Goal: Contribute content: Add original content to the website for others to see

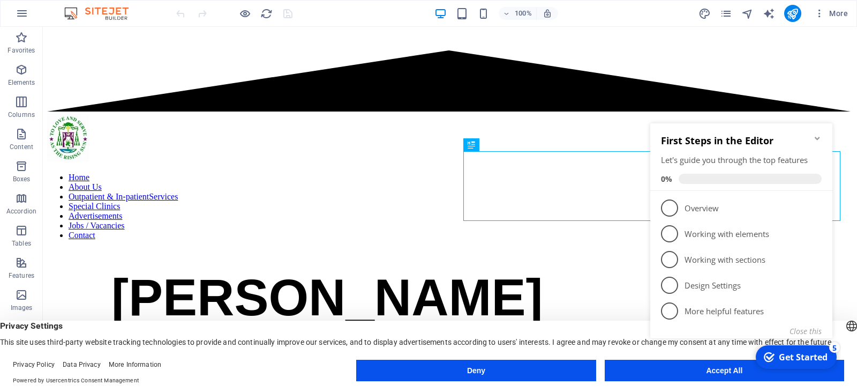
scroll to position [761, 0]
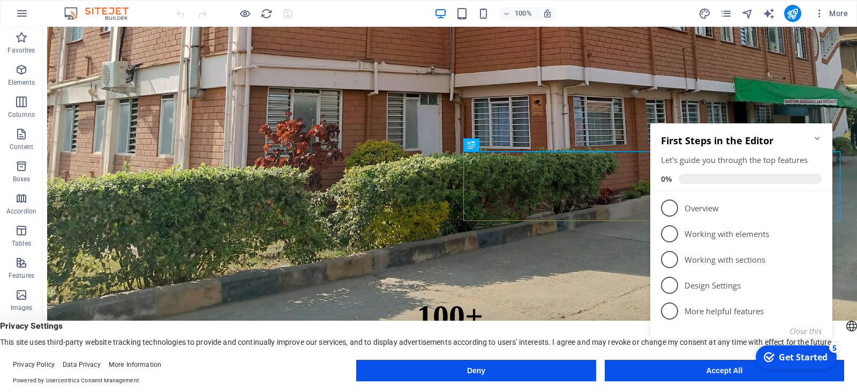
click at [659, 365] on div "checkmark Get Started 5 First Steps in the Editor Let's guide you through the t…" at bounding box center [743, 243] width 195 height 260
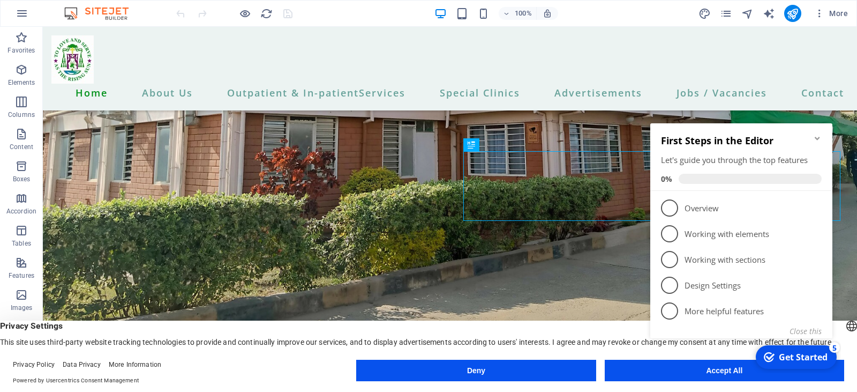
click at [703, 371] on div "checkmark Get Started 5 First Steps in the Editor Let's guide you through the t…" at bounding box center [743, 243] width 195 height 260
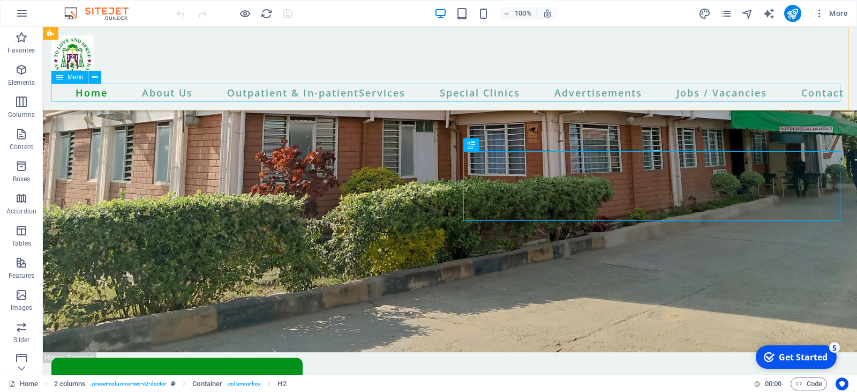
click at [721, 96] on nav "Home About Us Outpatient & In-patientServices Special Clinics Advertisements Jo…" at bounding box center [449, 93] width 797 height 18
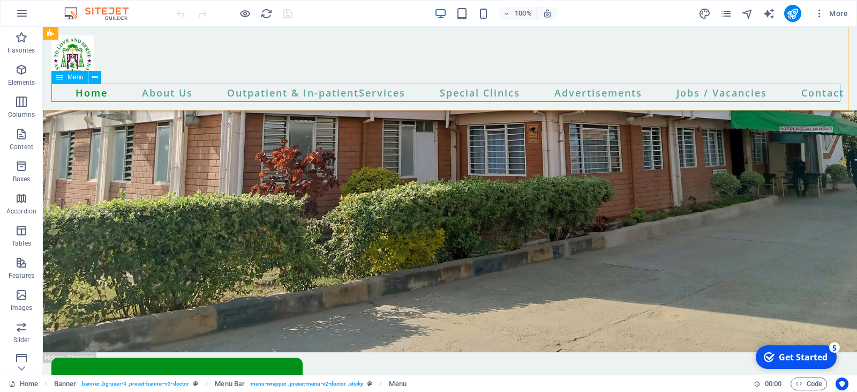
click at [714, 91] on nav "Home About Us Outpatient & In-patientServices Special Clinics Advertisements Jo…" at bounding box center [449, 93] width 797 height 18
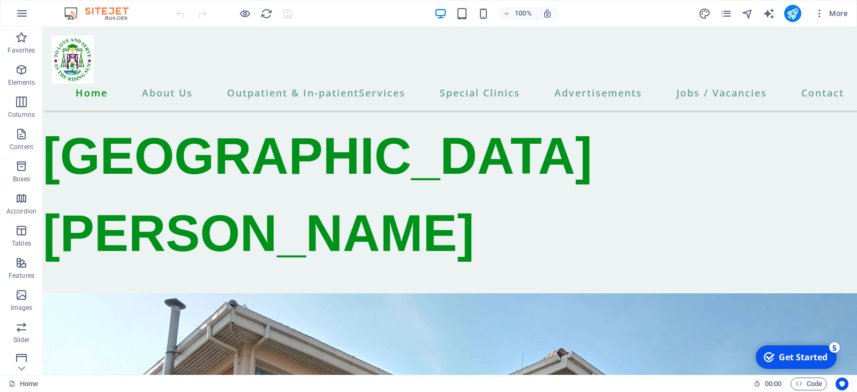
scroll to position [11, 0]
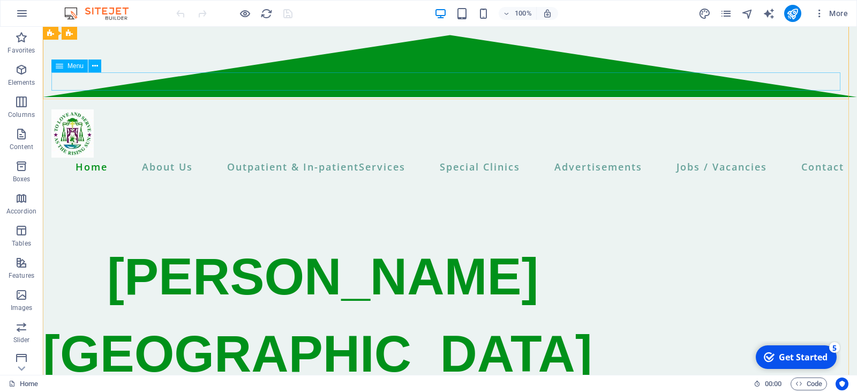
click at [701, 158] on nav "Home About Us Outpatient & In-patientServices Special Clinics Advertisements Jo…" at bounding box center [449, 167] width 797 height 18
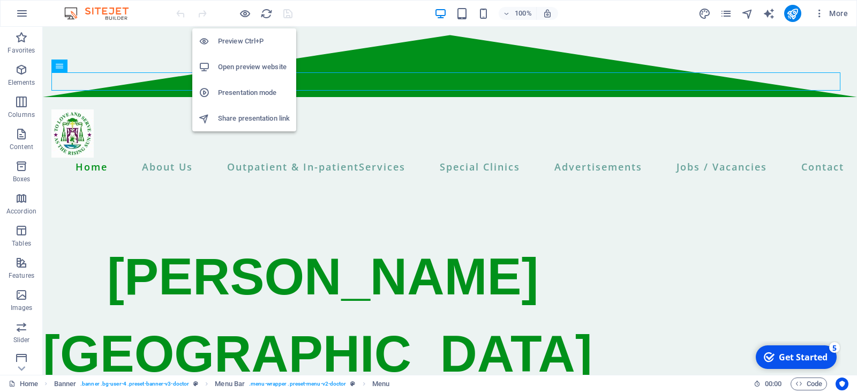
click at [234, 39] on h6 "Preview Ctrl+P" at bounding box center [254, 41] width 72 height 13
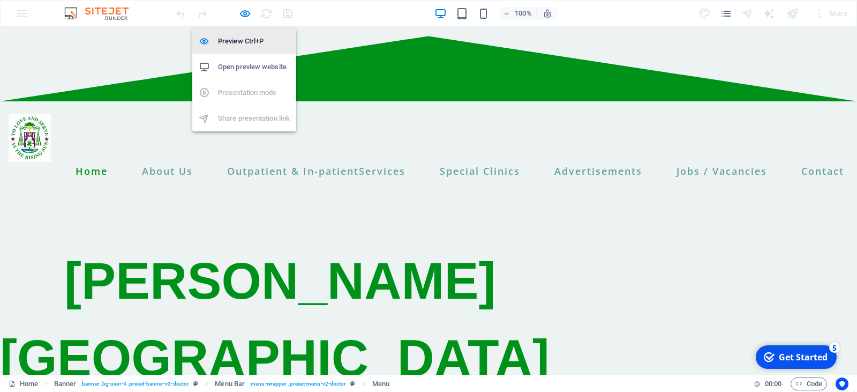
click at [234, 39] on h6 "Preview Ctrl+P" at bounding box center [254, 41] width 72 height 13
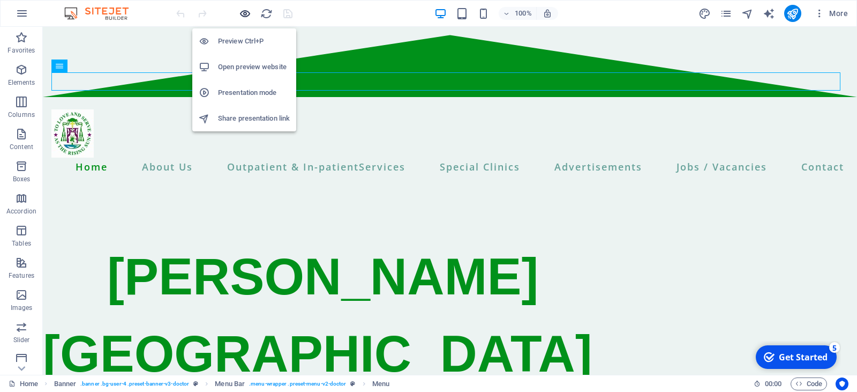
click at [244, 12] on icon "button" at bounding box center [245, 14] width 12 height 12
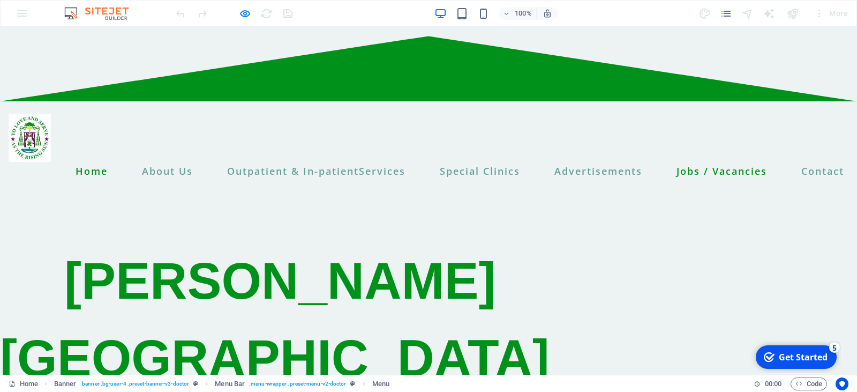
click at [701, 162] on link "Jobs / Vacancies" at bounding box center [722, 171] width 99 height 18
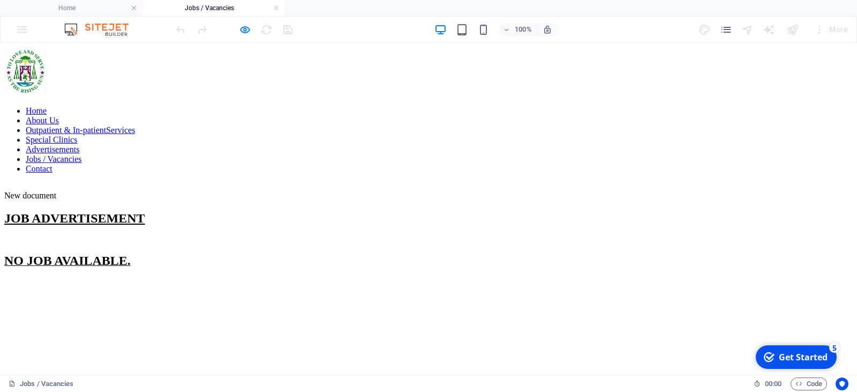
scroll to position [0, 0]
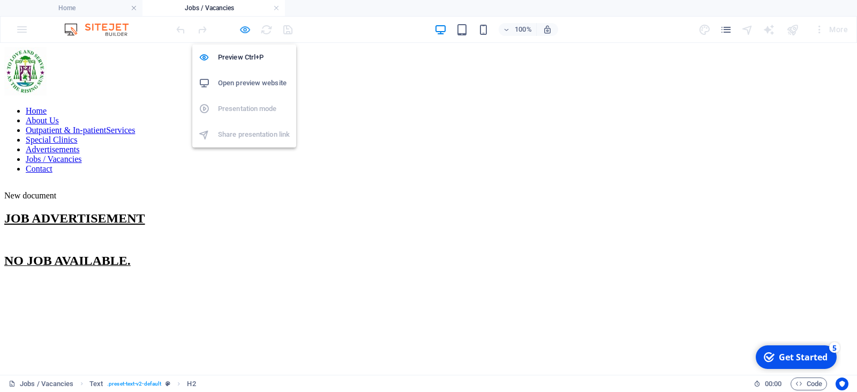
click at [244, 28] on icon "button" at bounding box center [245, 30] width 12 height 12
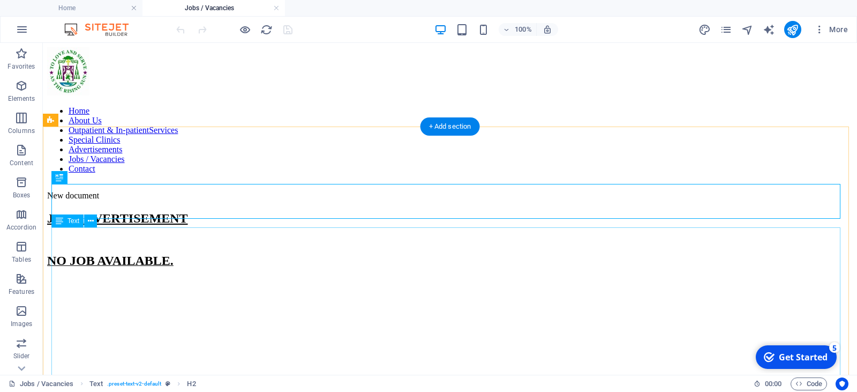
click at [176, 253] on div "NO JOB AVAILABLE." at bounding box center [450, 351] width 806 height 197
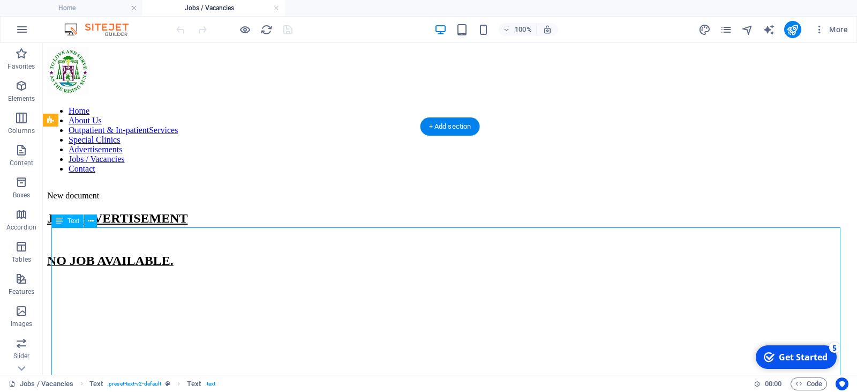
click at [159, 253] on div "NO JOB AVAILABLE." at bounding box center [450, 351] width 806 height 197
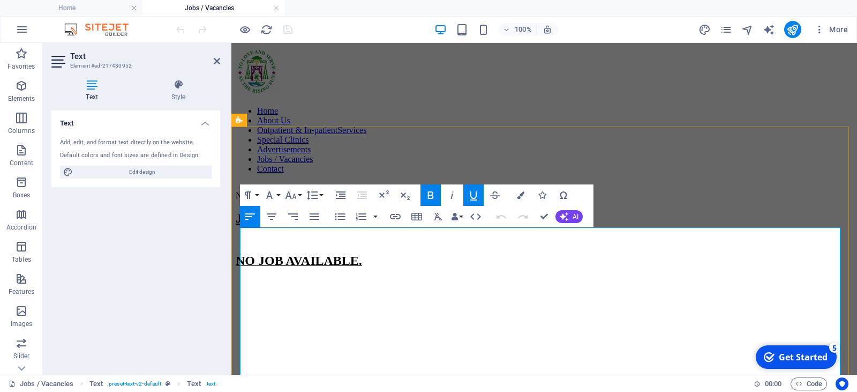
click at [362, 253] on span "NO JOB AVAILABLE." at bounding box center [299, 260] width 126 height 14
drag, startPoint x: 367, startPoint y: 236, endPoint x: 267, endPoint y: 242, distance: 99.8
click at [267, 253] on span "NO JOB AVAILABLE." at bounding box center [299, 260] width 126 height 14
click at [258, 253] on span "NO JOB AVAILABLE." at bounding box center [299, 260] width 126 height 14
click at [274, 253] on span "3 JOB AVAILABLE." at bounding box center [291, 260] width 110 height 14
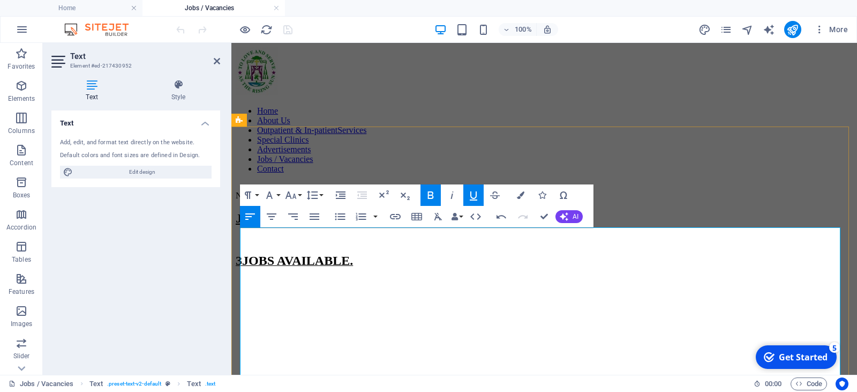
click at [367, 253] on p "3 JOBS AVAILABLE." at bounding box center [544, 260] width 617 height 14
click at [285, 253] on span "3 JOBS AVAILABLE." at bounding box center [294, 260] width 117 height 14
click at [435, 253] on p "3 JOB VACANCIES AVAILABLE." at bounding box center [544, 260] width 617 height 14
click at [437, 253] on p "3 JOB VACANCIES AVAILABLE." at bounding box center [544, 260] width 617 height 14
click at [473, 193] on icon "button" at bounding box center [473, 195] width 13 height 13
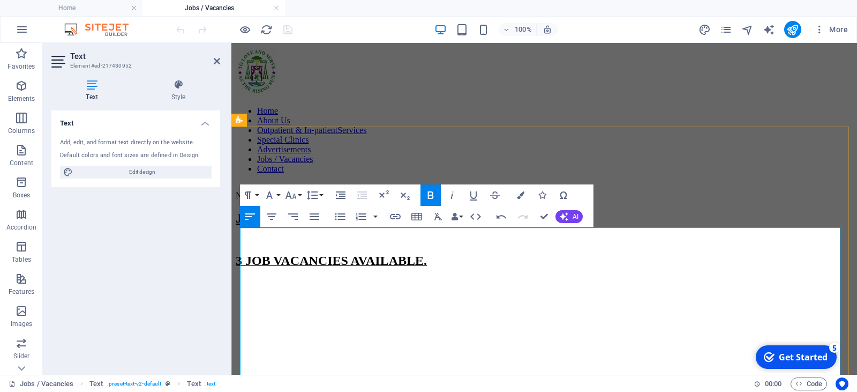
click at [252, 277] on p "​" at bounding box center [544, 284] width 617 height 14
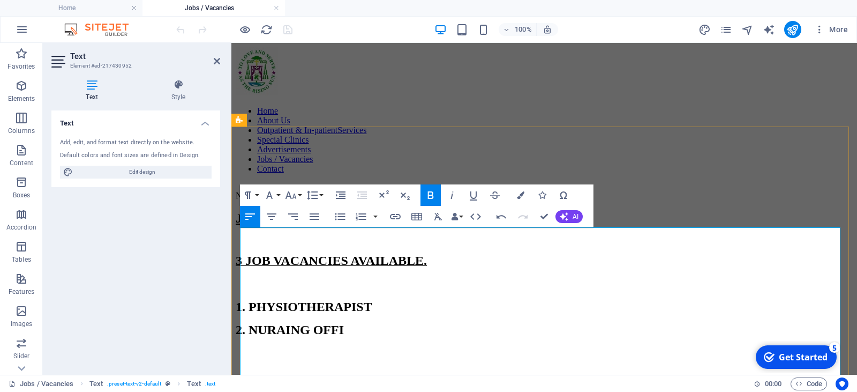
click at [281, 323] on span "2. NURAING OFFI" at bounding box center [290, 330] width 108 height 14
click at [290, 323] on span "2. NURAING OFFI" at bounding box center [290, 330] width 108 height 14
click at [365, 323] on p "2. NURSING OFFI" at bounding box center [544, 330] width 617 height 14
click at [250, 346] on span "3.PATIENT ATTENDANT" at bounding box center [309, 353] width 147 height 14
click at [404, 346] on p "3. PATIENT ATTENDANT" at bounding box center [544, 353] width 617 height 14
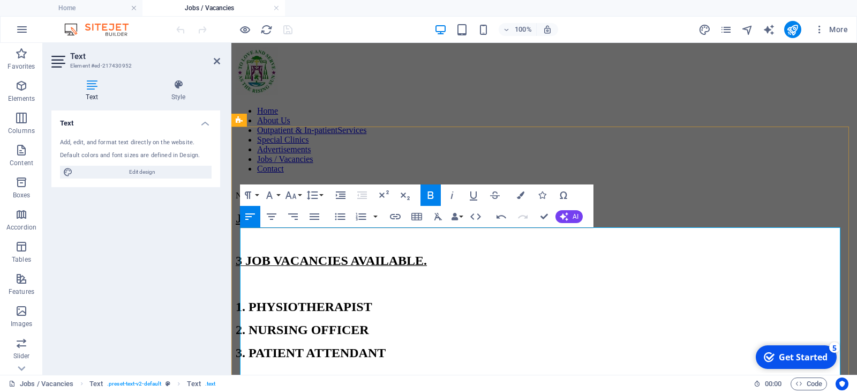
click at [272, 369] on p "​" at bounding box center [544, 376] width 617 height 14
drag, startPoint x: 453, startPoint y: 350, endPoint x: 240, endPoint y: 348, distance: 212.8
click at [240, 391] on p "BKCH is a faith based healthcare" at bounding box center [544, 399] width 617 height 14
click at [259, 277] on p "​" at bounding box center [544, 284] width 617 height 14
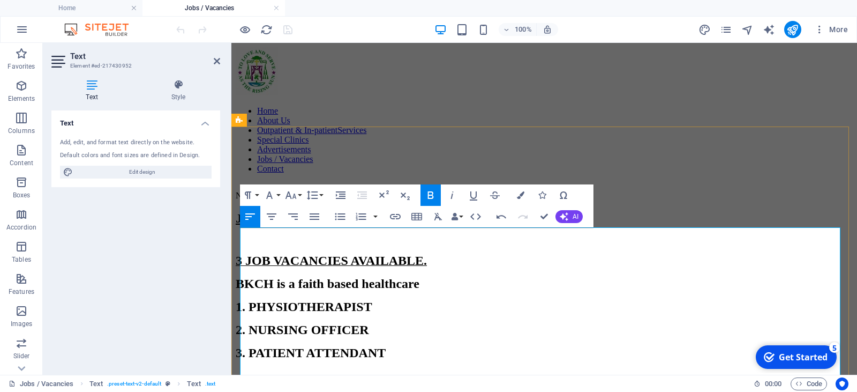
click at [241, 300] on span "1. PHYSIOTHERAPIST" at bounding box center [304, 307] width 137 height 14
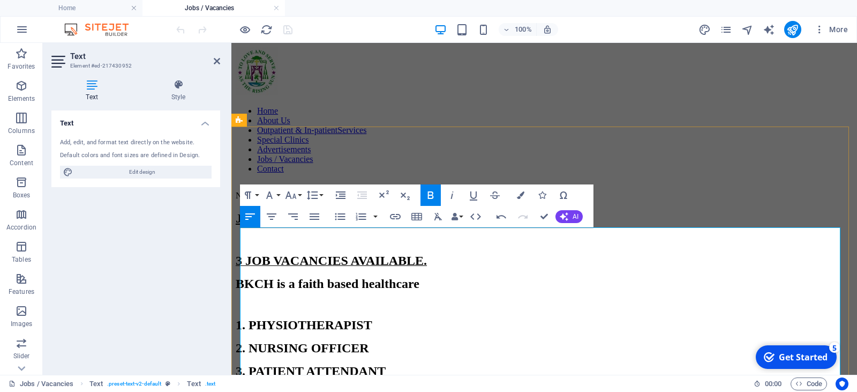
click at [458, 277] on p "​ BKCH is a faith based healthcare" at bounding box center [544, 284] width 617 height 14
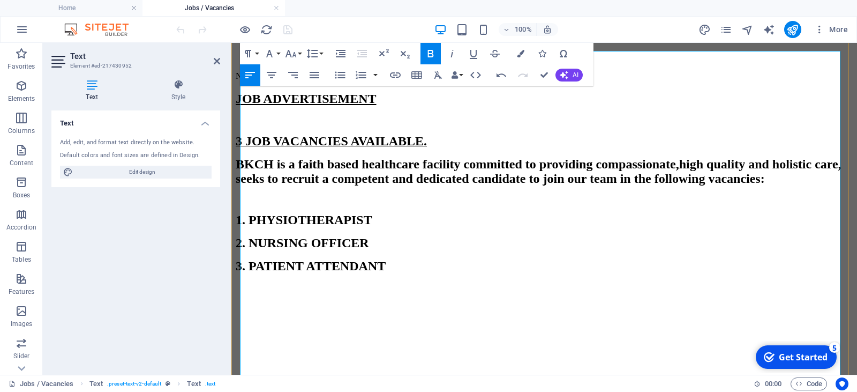
scroll to position [214, 0]
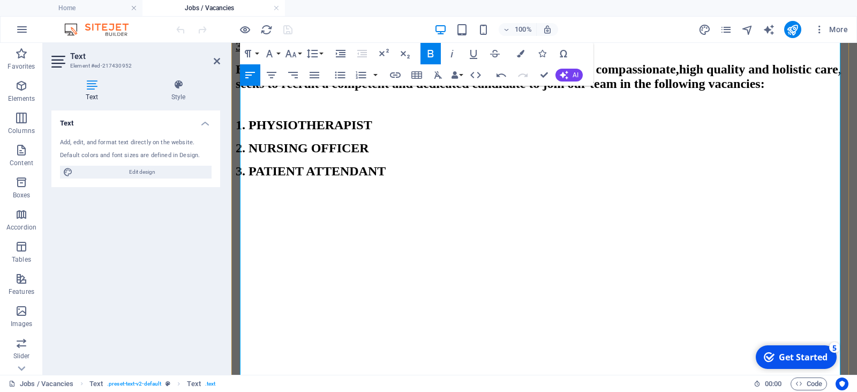
click at [399, 164] on p "3. PATIENT ATTENDANT" at bounding box center [544, 171] width 617 height 14
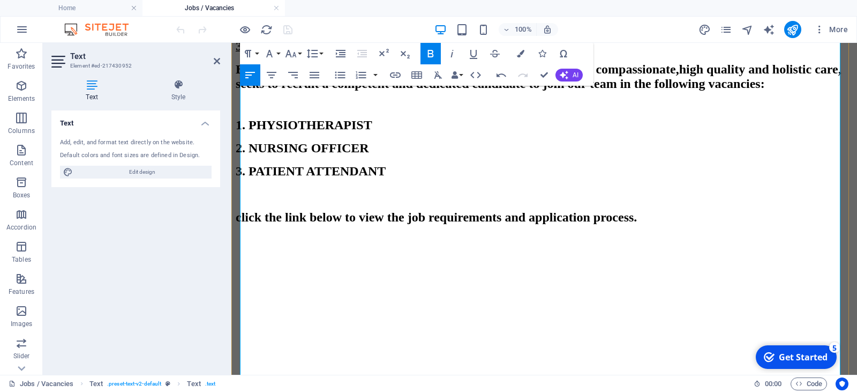
drag, startPoint x: 294, startPoint y: 193, endPoint x: 304, endPoint y: 193, distance: 10.2
click at [295, 210] on span "click the link below to view the job requirements and application process." at bounding box center [436, 217] width 401 height 14
click at [294, 210] on span "click therelevent link below to view the job requirements and application proce…" at bounding box center [457, 217] width 443 height 14
click at [337, 210] on span "click the relevent link below to view the job requirements and application proc…" at bounding box center [457, 217] width 443 height 14
click at [783, 210] on p "click the relevant link below to view the job requirements and application proc…" at bounding box center [544, 217] width 617 height 14
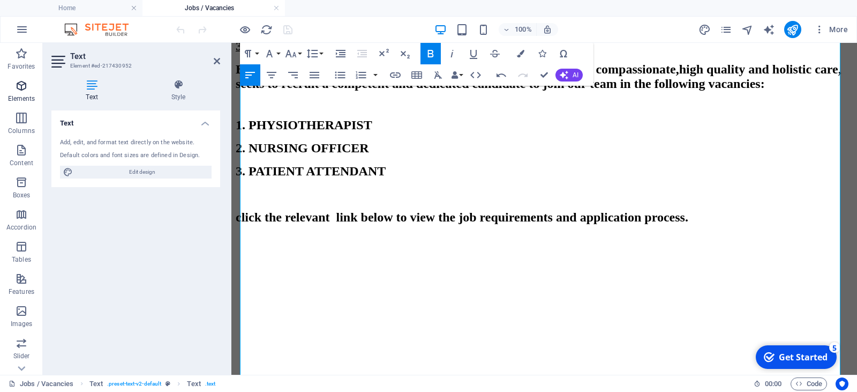
click at [18, 98] on p "Elements" at bounding box center [21, 98] width 27 height 9
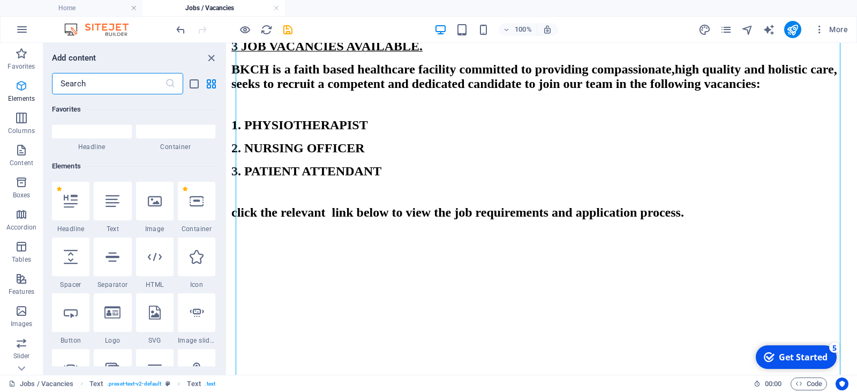
scroll to position [114, 0]
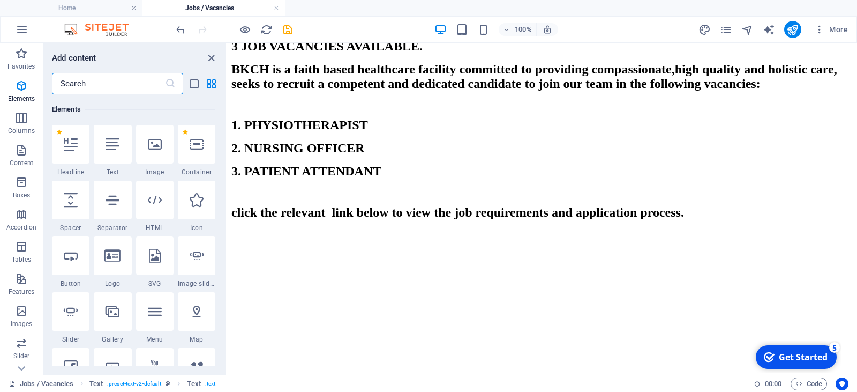
click at [88, 85] on input "text" at bounding box center [108, 83] width 113 height 21
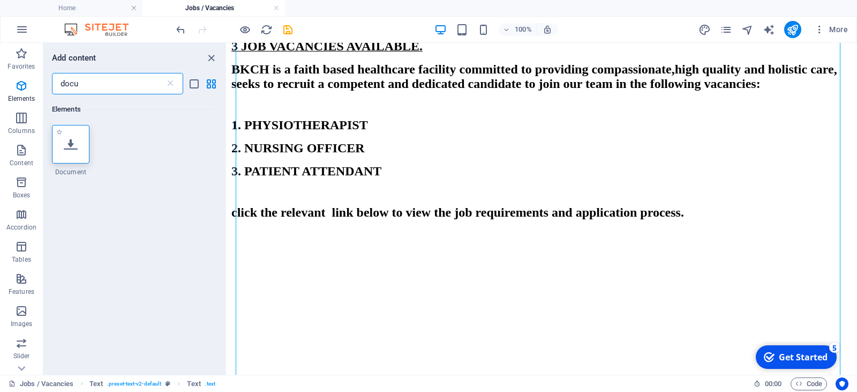
type input "docu"
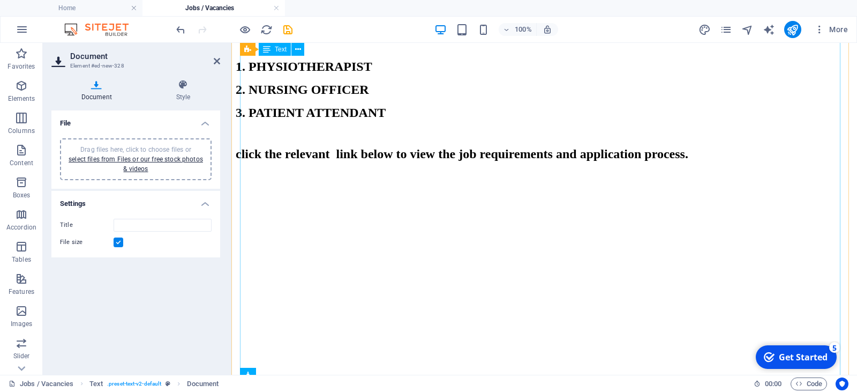
scroll to position [360, 0]
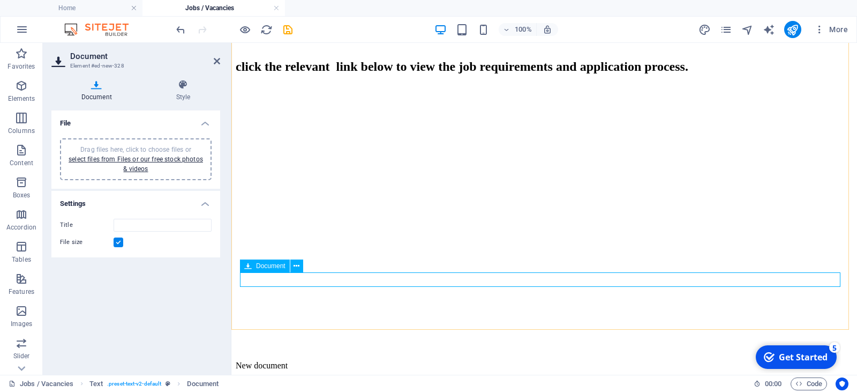
click at [270, 361] on div "New document" at bounding box center [544, 366] width 617 height 10
drag, startPoint x: 315, startPoint y: 282, endPoint x: 273, endPoint y: 281, distance: 41.3
click at [314, 361] on div "New document" at bounding box center [544, 366] width 617 height 10
click at [296, 265] on icon at bounding box center [297, 265] width 6 height 11
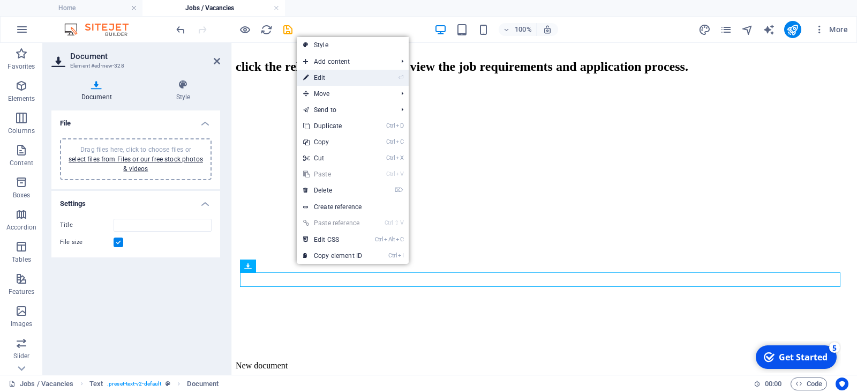
click at [319, 72] on link "⏎ Edit" at bounding box center [333, 78] width 72 height 16
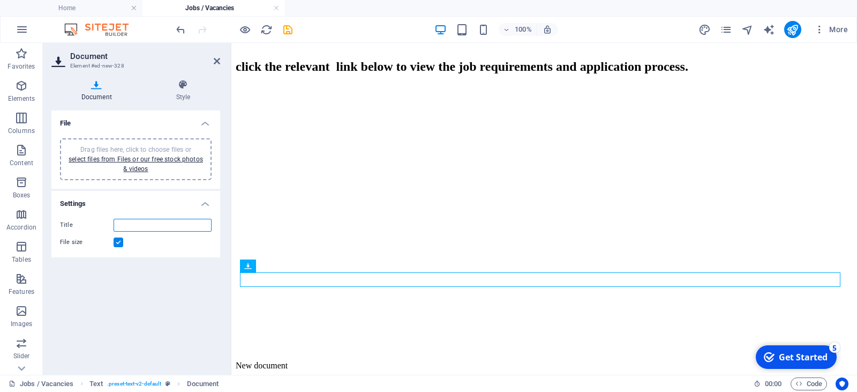
click at [140, 220] on input "Title" at bounding box center [163, 225] width 98 height 13
type input "p"
type input "PHYSIOTHERAPIST"
click at [91, 158] on link "select files from Files or our free stock photos & videos" at bounding box center [136, 163] width 135 height 17
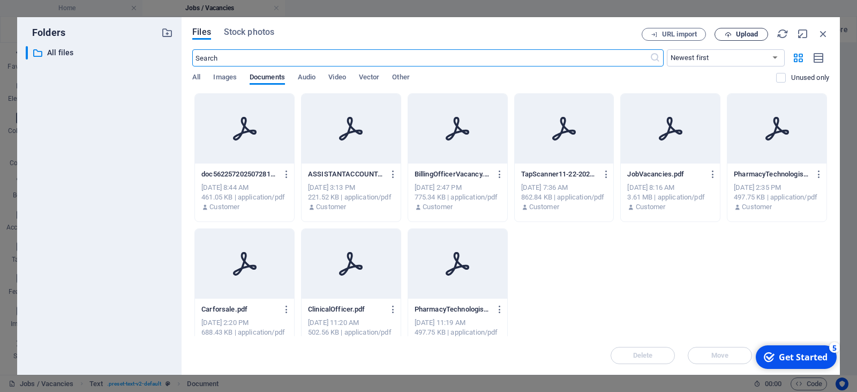
click at [727, 31] on icon "button" at bounding box center [728, 34] width 7 height 7
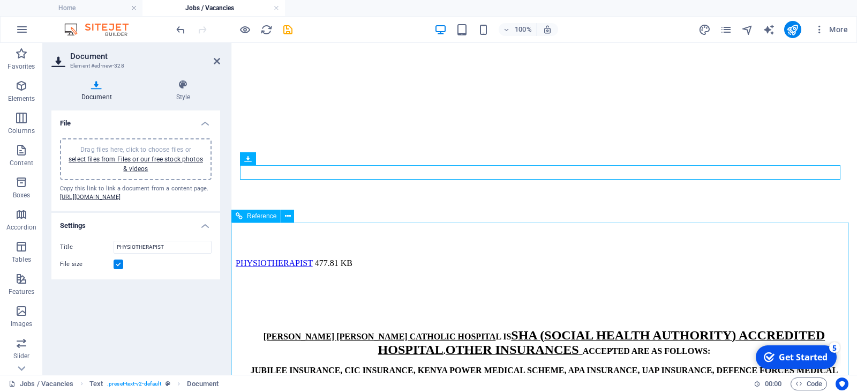
scroll to position [467, 0]
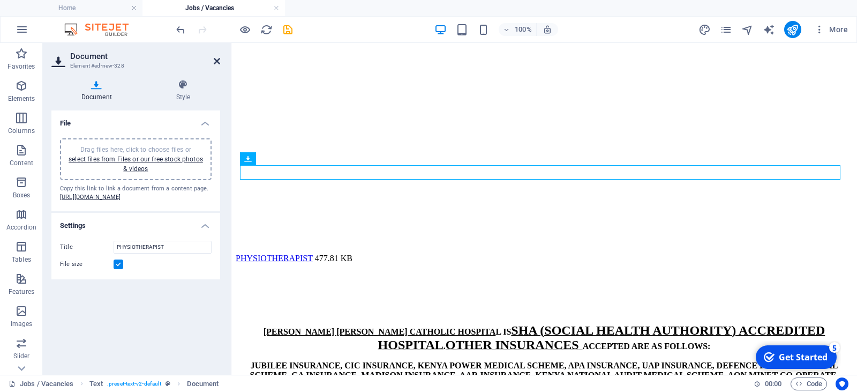
click at [218, 61] on icon at bounding box center [217, 61] width 6 height 9
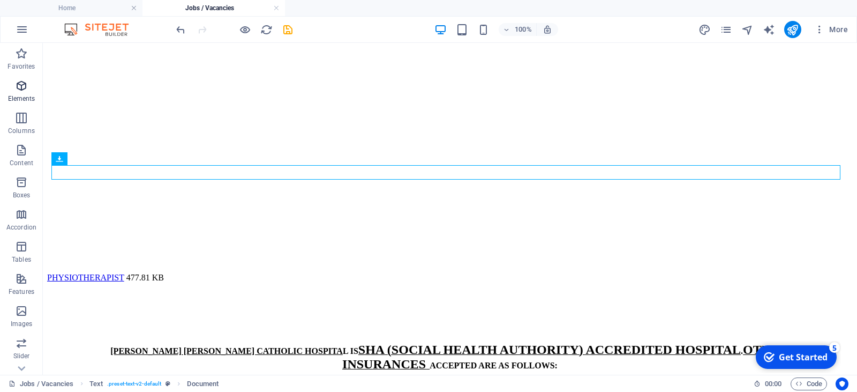
click at [20, 89] on icon "button" at bounding box center [21, 85] width 13 height 13
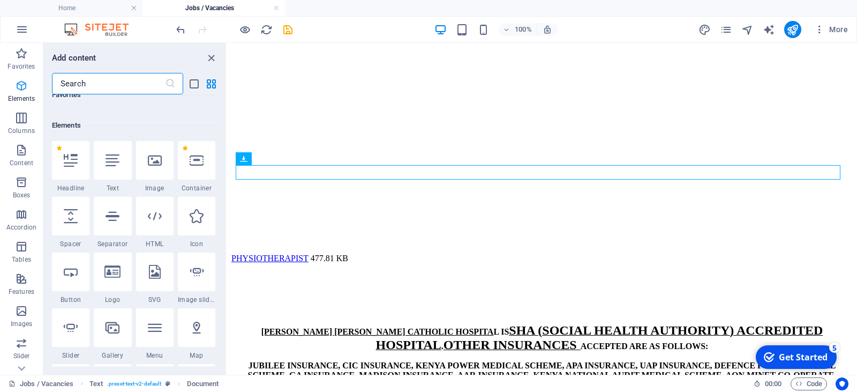
scroll to position [114, 0]
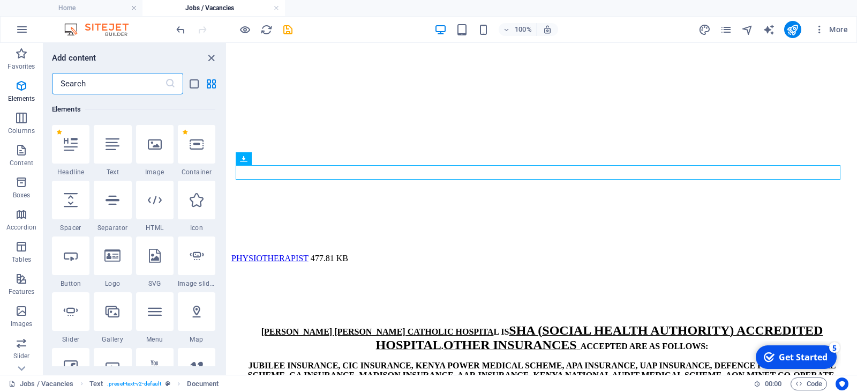
click at [81, 83] on input "text" at bounding box center [108, 83] width 113 height 21
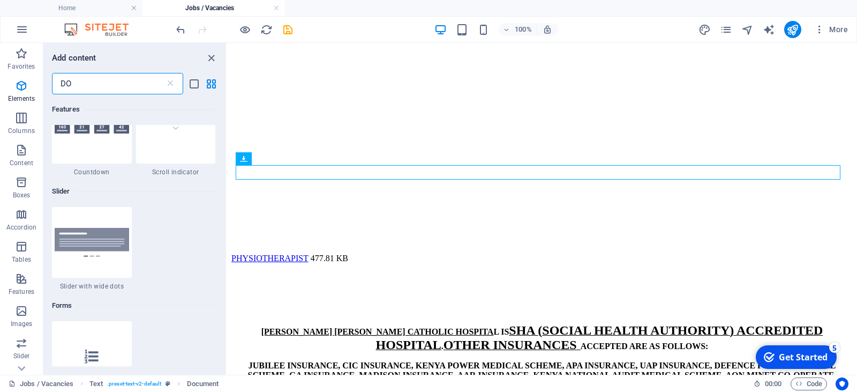
scroll to position [0, 0]
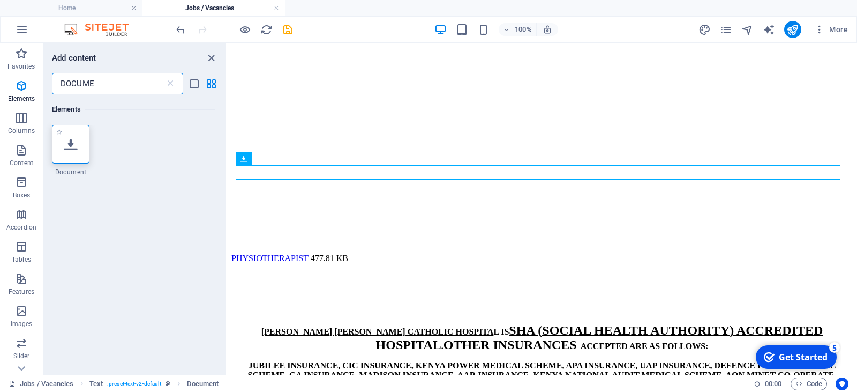
type input "DOCUME"
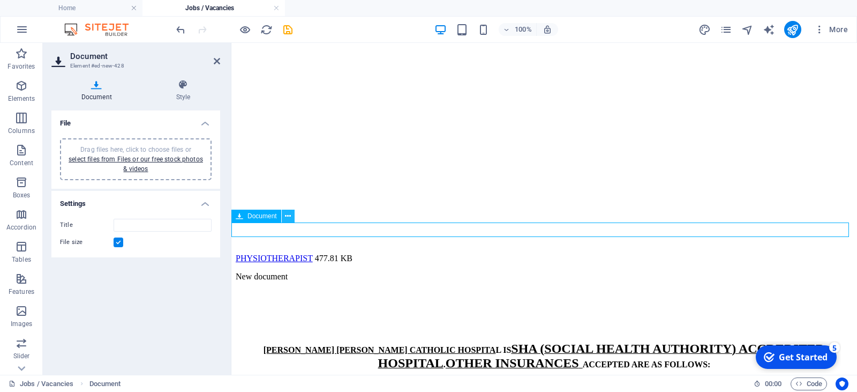
click at [289, 219] on icon at bounding box center [288, 216] width 6 height 11
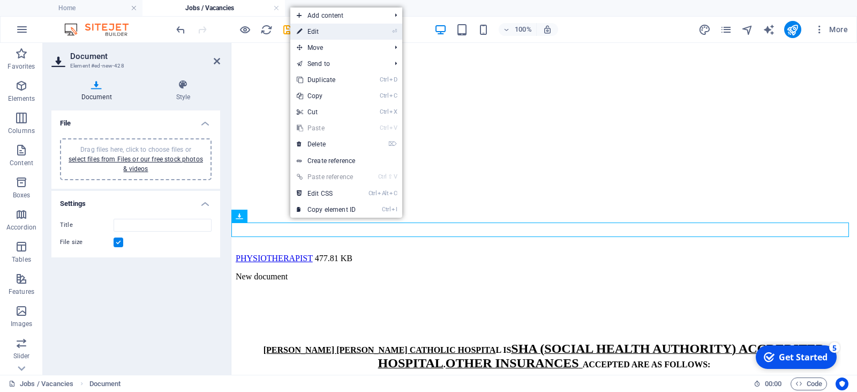
click at [326, 30] on link "⏎ Edit" at bounding box center [326, 32] width 72 height 16
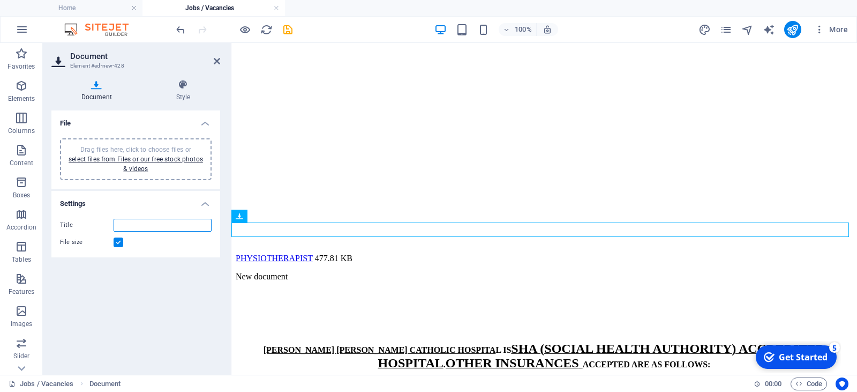
click at [145, 226] on input "Title" at bounding box center [163, 225] width 98 height 13
type input "NURSING OFFICER"
click at [133, 159] on link "select files from Files or our free stock photos & videos" at bounding box center [136, 163] width 135 height 17
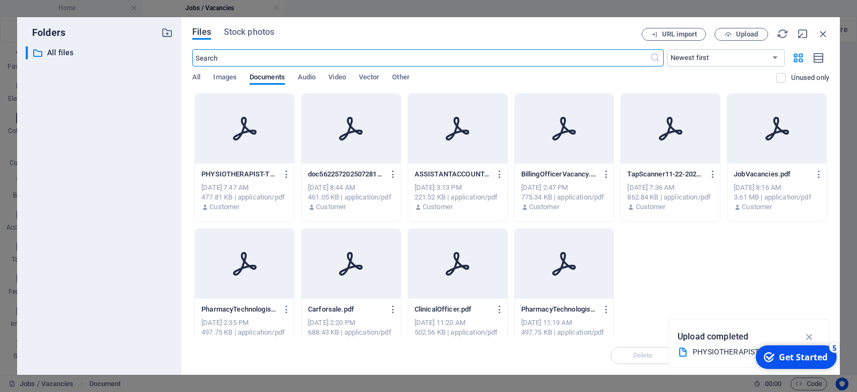
scroll to position [425, 0]
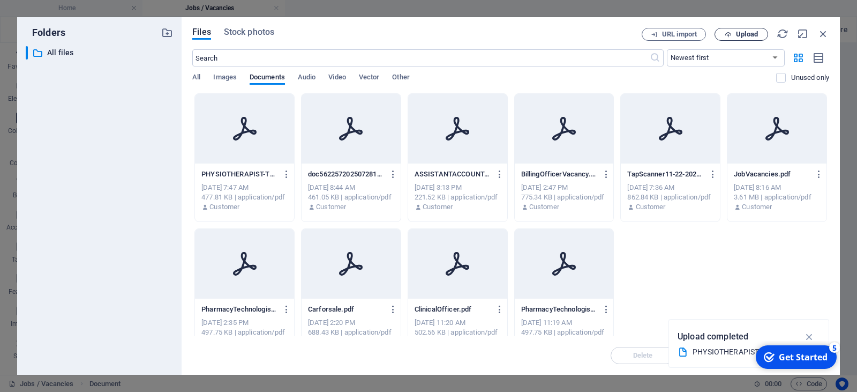
click at [739, 31] on span "Upload" at bounding box center [747, 34] width 22 height 6
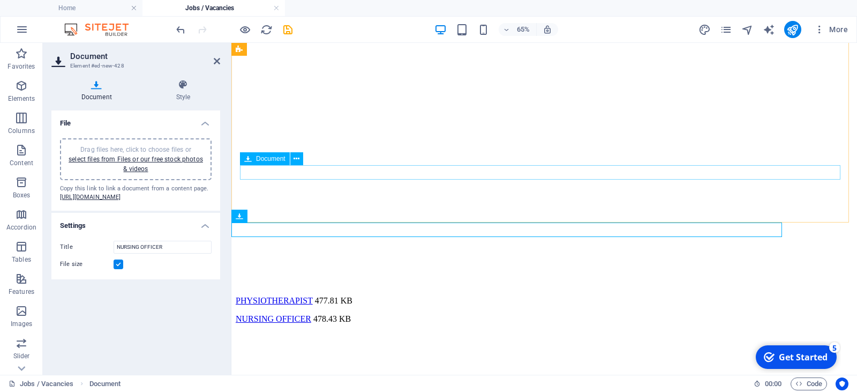
scroll to position [467, 0]
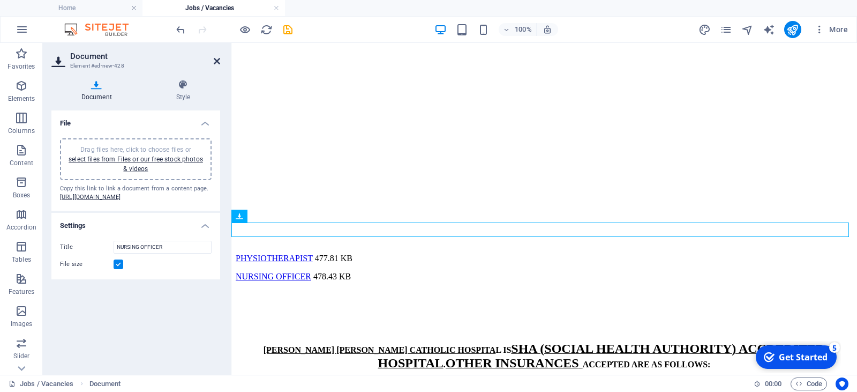
click at [218, 62] on icon at bounding box center [217, 61] width 6 height 9
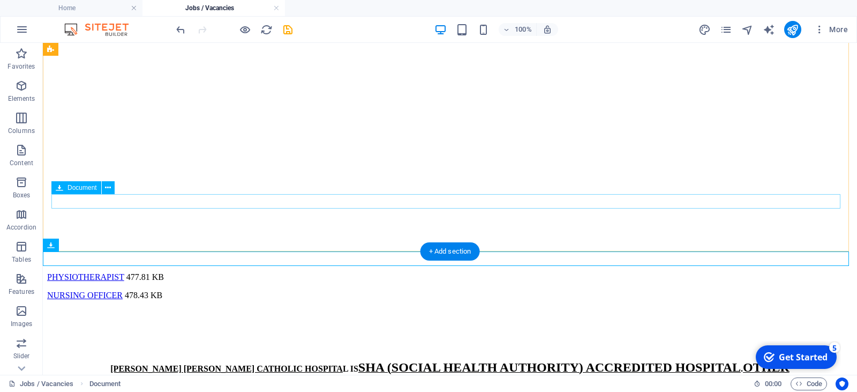
scroll to position [390, 0]
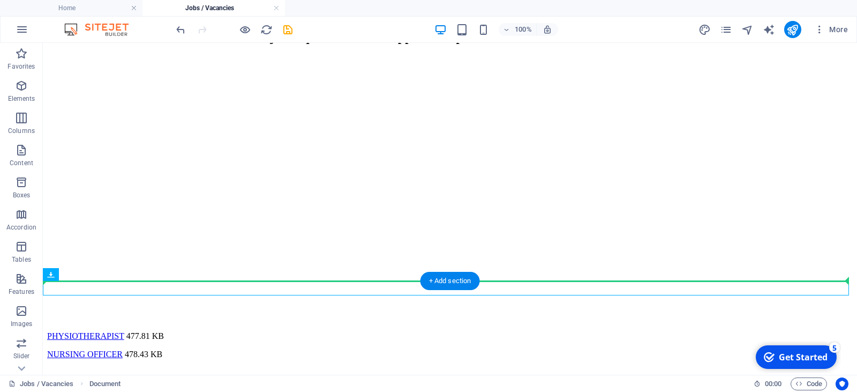
drag, startPoint x: 89, startPoint y: 288, endPoint x: 89, endPoint y: 271, distance: 17.1
drag, startPoint x: 86, startPoint y: 288, endPoint x: 99, endPoint y: 243, distance: 46.7
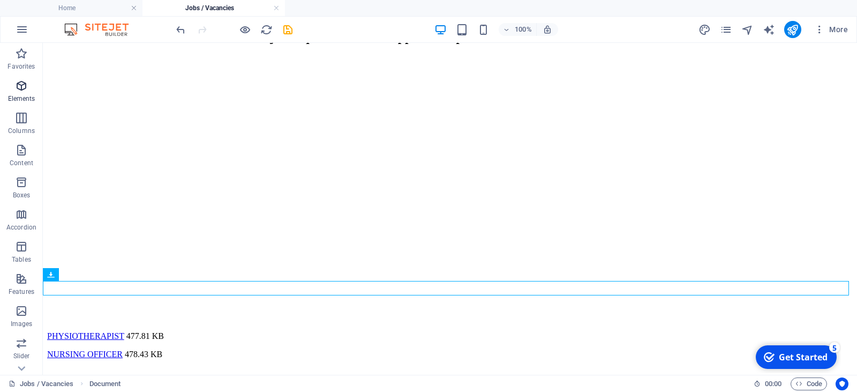
click at [23, 94] on p "Elements" at bounding box center [21, 98] width 27 height 9
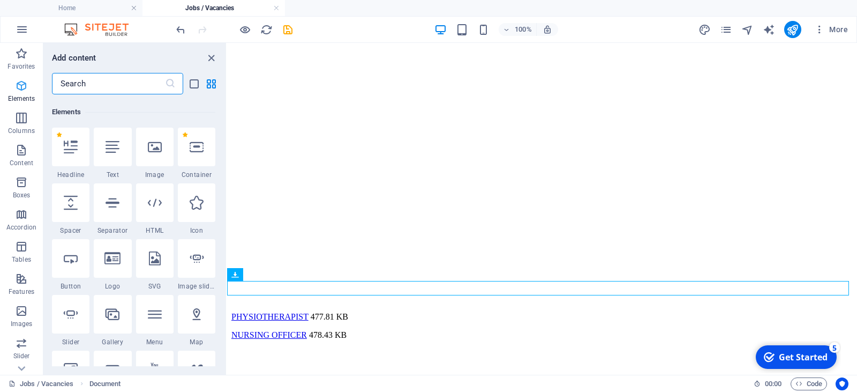
scroll to position [114, 0]
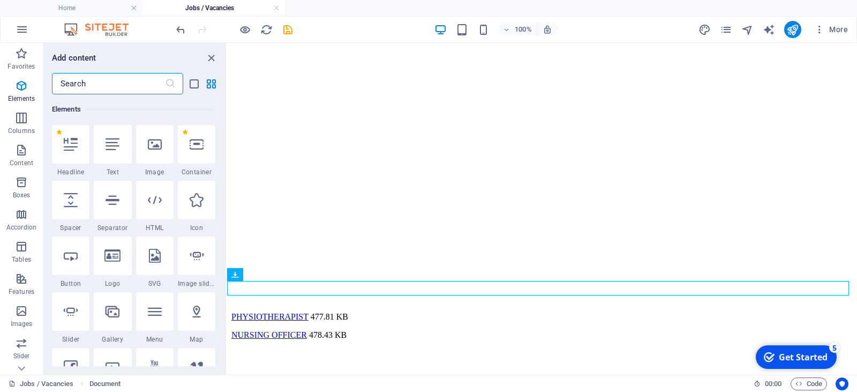
click at [94, 83] on input "text" at bounding box center [108, 83] width 113 height 21
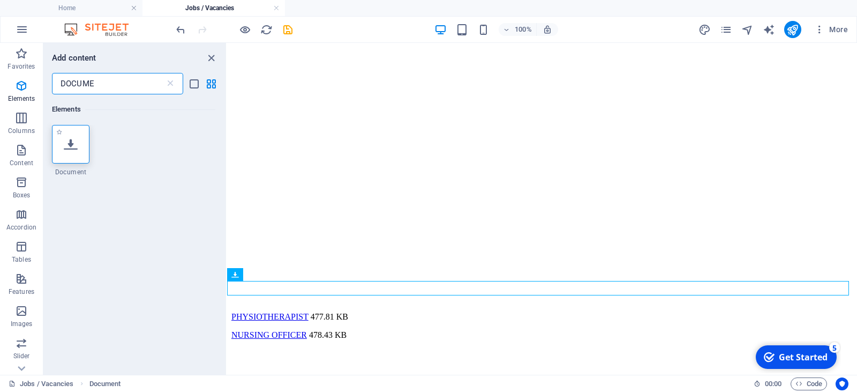
type input "DOCUME"
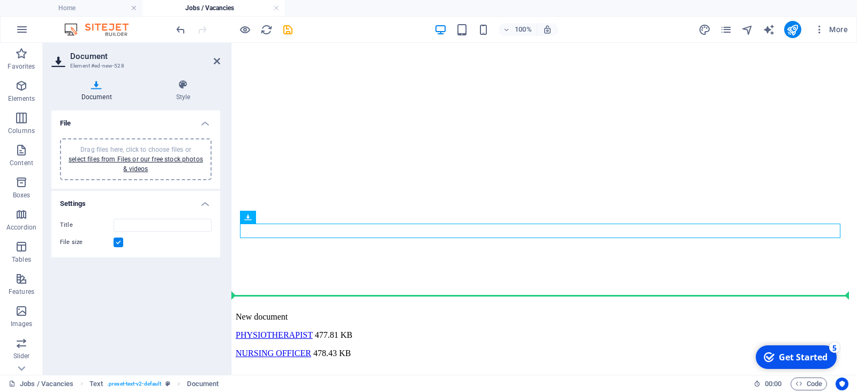
drag, startPoint x: 497, startPoint y: 262, endPoint x: 277, endPoint y: 270, distance: 220.9
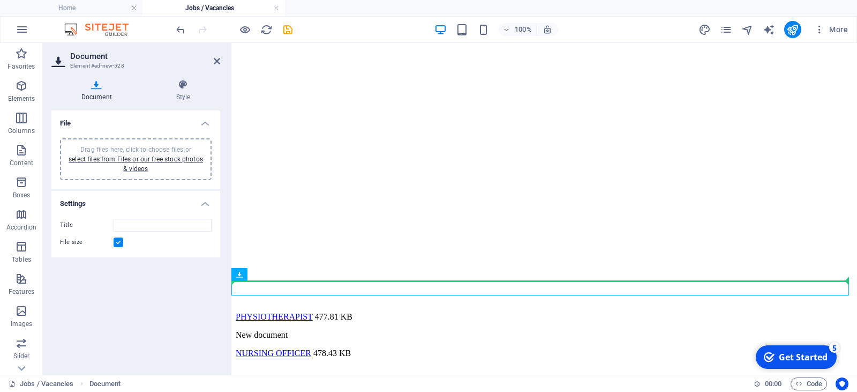
drag, startPoint x: 255, startPoint y: 285, endPoint x: 264, endPoint y: 256, distance: 30.3
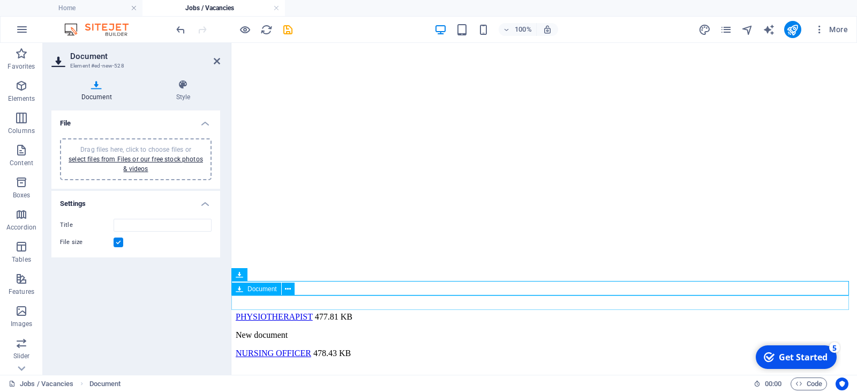
click at [337, 348] on div "NURSING OFFICER 478.43 KB" at bounding box center [544, 353] width 617 height 10
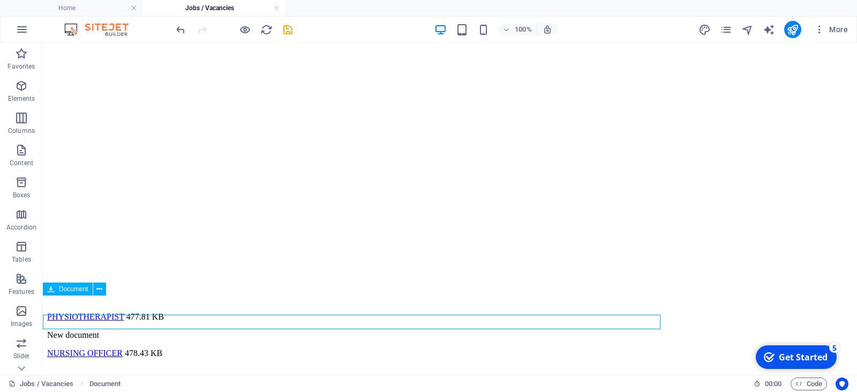
scroll to position [390, 0]
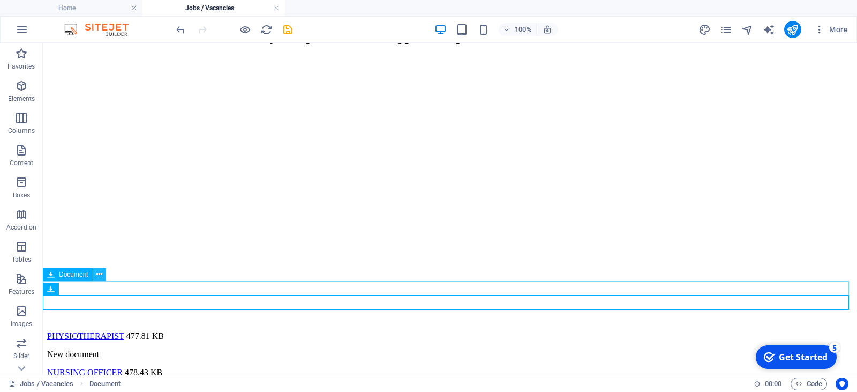
click at [100, 271] on icon at bounding box center [99, 274] width 6 height 11
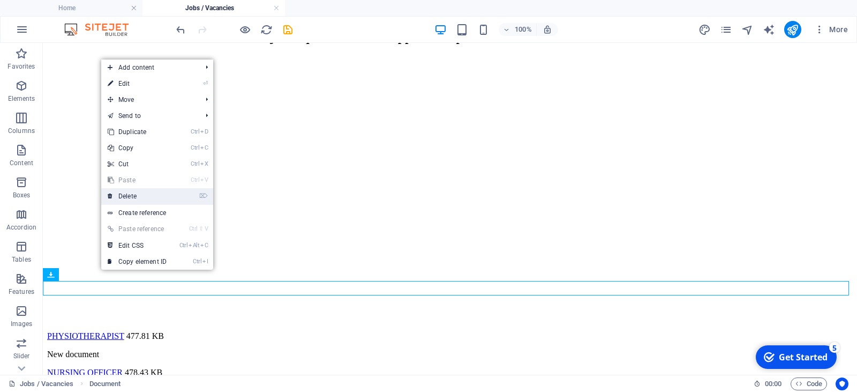
click at [140, 198] on link "⌦ Delete" at bounding box center [137, 196] width 72 height 16
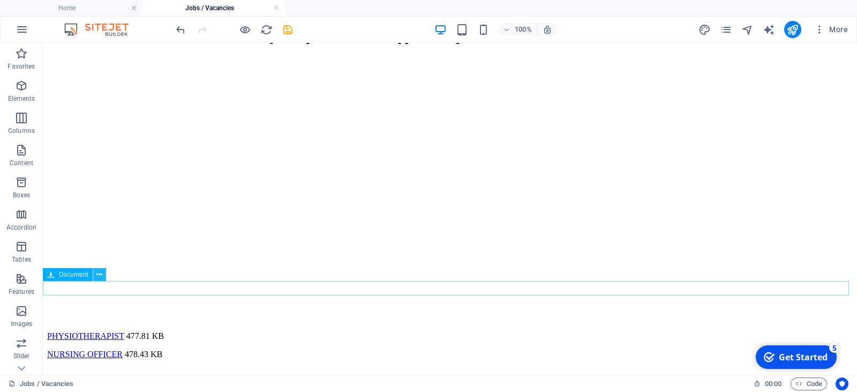
click at [98, 272] on icon at bounding box center [99, 274] width 6 height 11
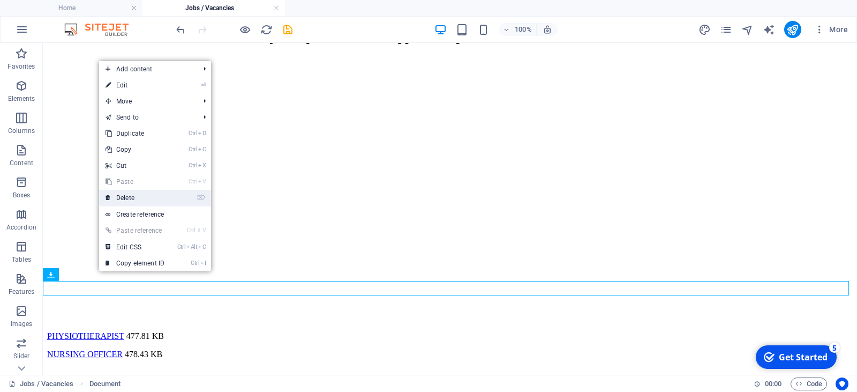
click at [134, 193] on link "⌦ Delete" at bounding box center [135, 198] width 72 height 16
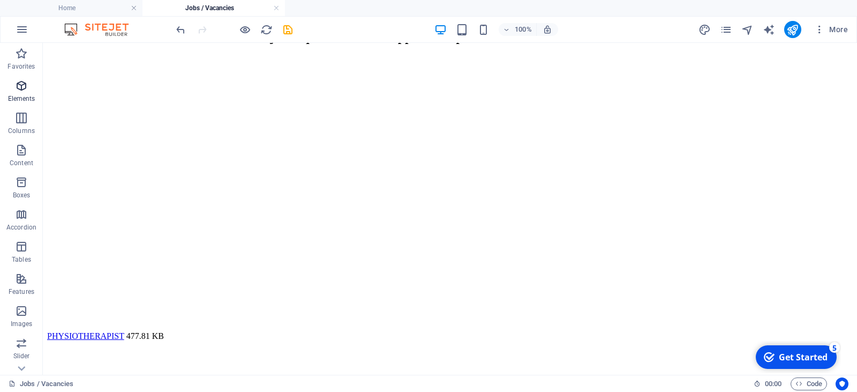
click at [22, 93] on span "Elements" at bounding box center [21, 92] width 43 height 26
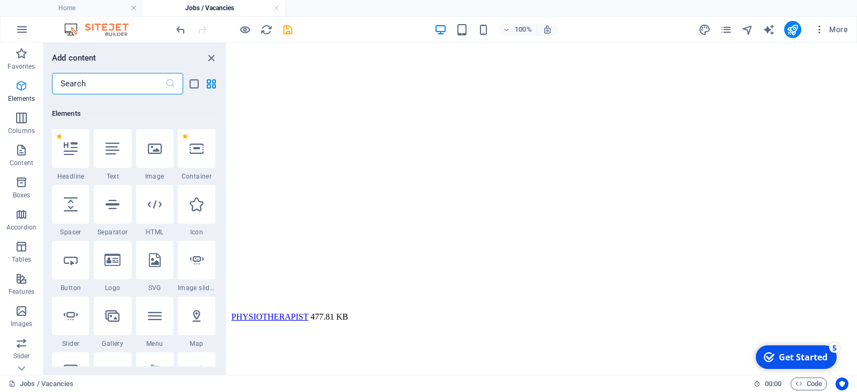
scroll to position [114, 0]
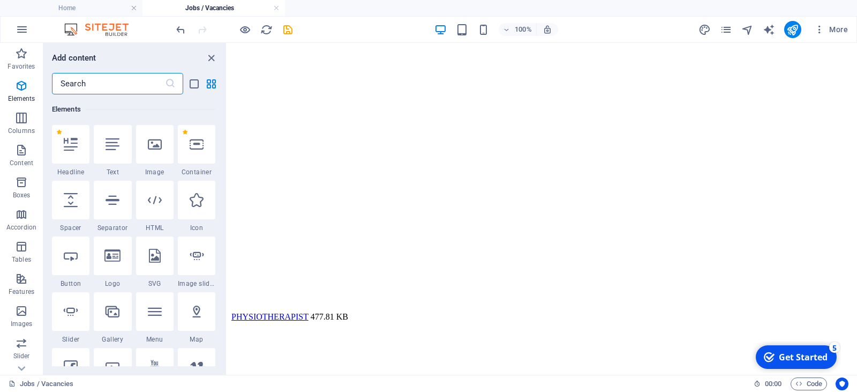
click at [98, 81] on input "text" at bounding box center [108, 83] width 113 height 21
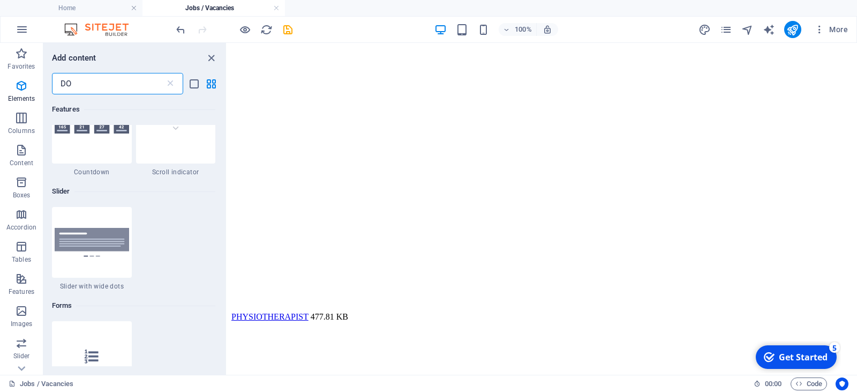
scroll to position [0, 0]
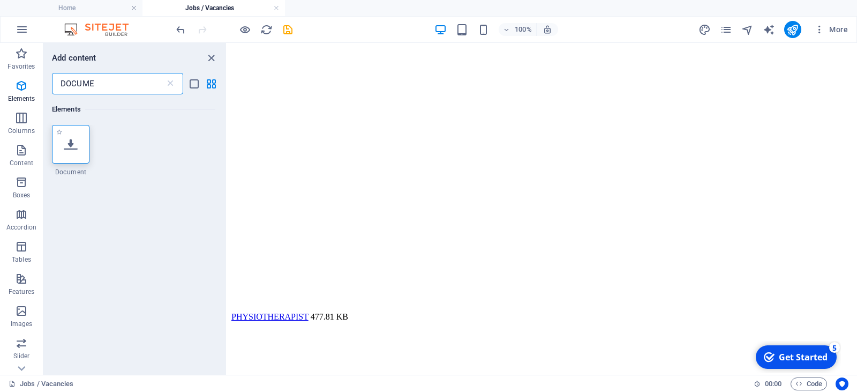
type input "DOCUME"
click at [71, 147] on icon at bounding box center [71, 144] width 14 height 14
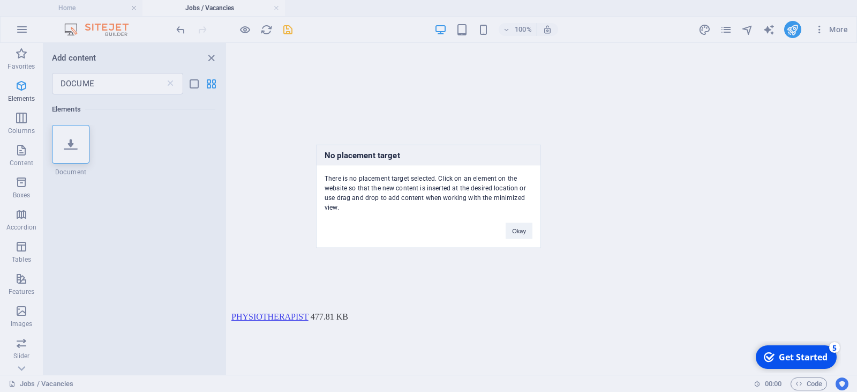
click at [568, 224] on div "No placement target There is no placement target selected. Click on an element …" at bounding box center [428, 196] width 857 height 392
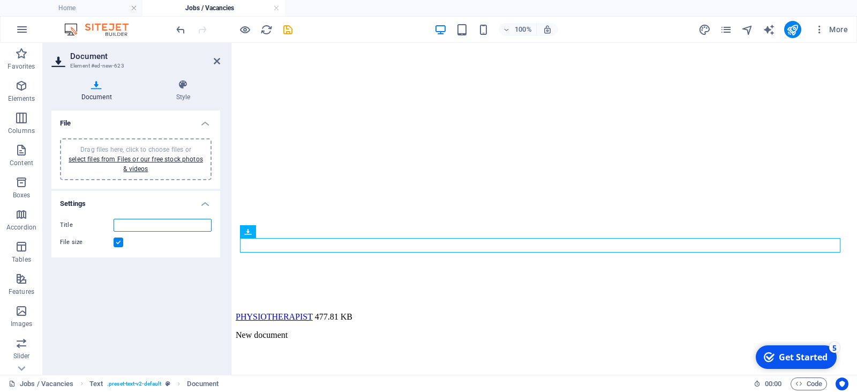
click at [137, 225] on input "Title" at bounding box center [163, 225] width 98 height 13
type input "NURSING OFFICER"
click at [130, 157] on link "select files from Files or our free stock photos & videos" at bounding box center [136, 163] width 135 height 17
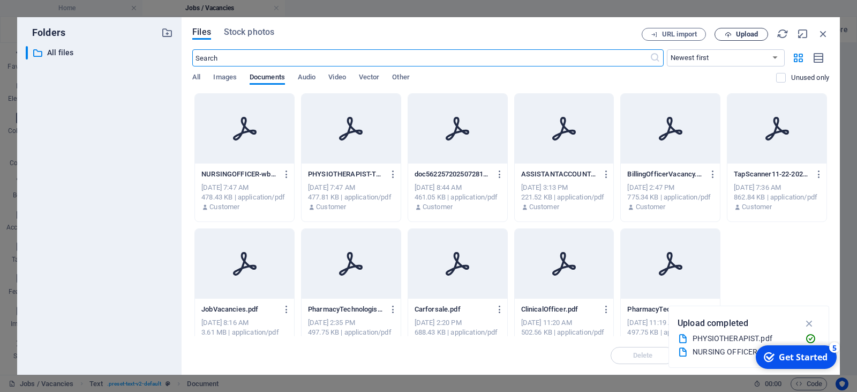
click at [748, 31] on span "Upload" at bounding box center [747, 34] width 22 height 6
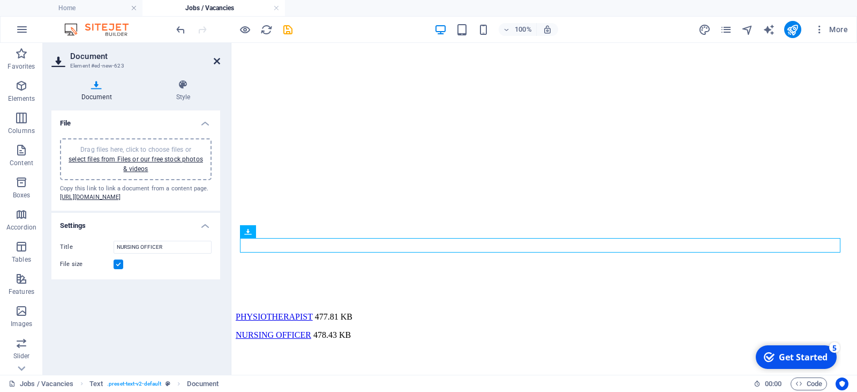
drag, startPoint x: 215, startPoint y: 59, endPoint x: 165, endPoint y: 20, distance: 63.5
click at [215, 59] on icon at bounding box center [217, 61] width 6 height 9
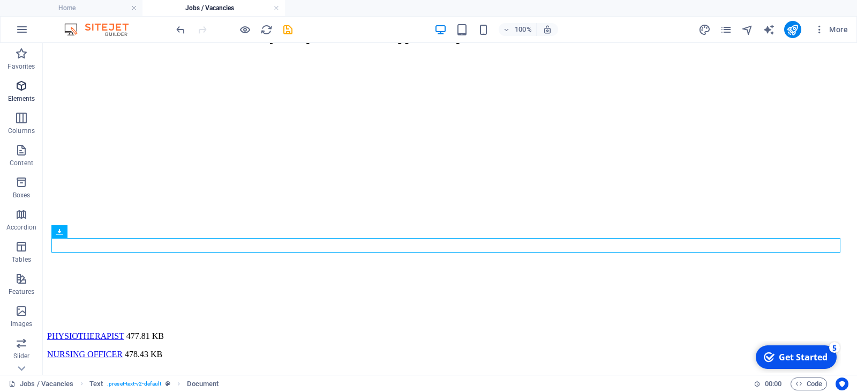
click at [23, 89] on icon "button" at bounding box center [21, 85] width 13 height 13
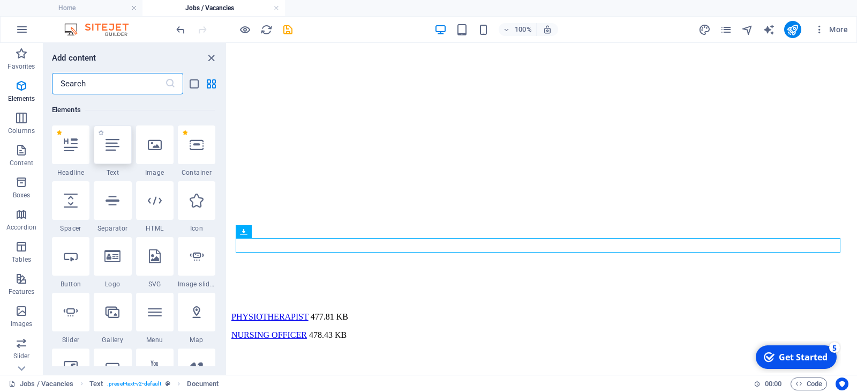
scroll to position [114, 0]
click at [102, 85] on input "text" at bounding box center [108, 83] width 113 height 21
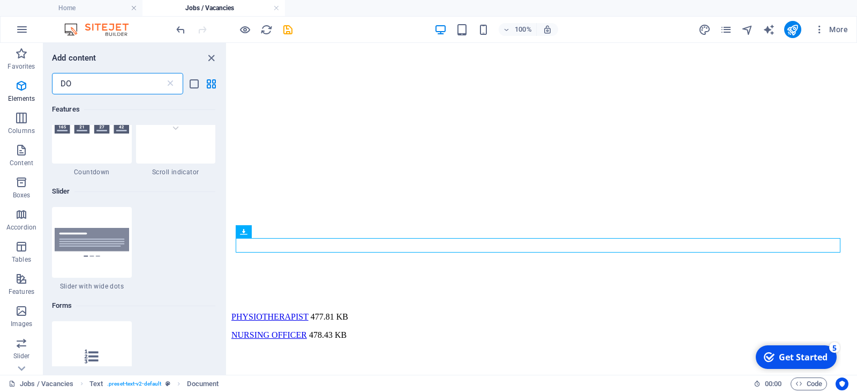
scroll to position [0, 0]
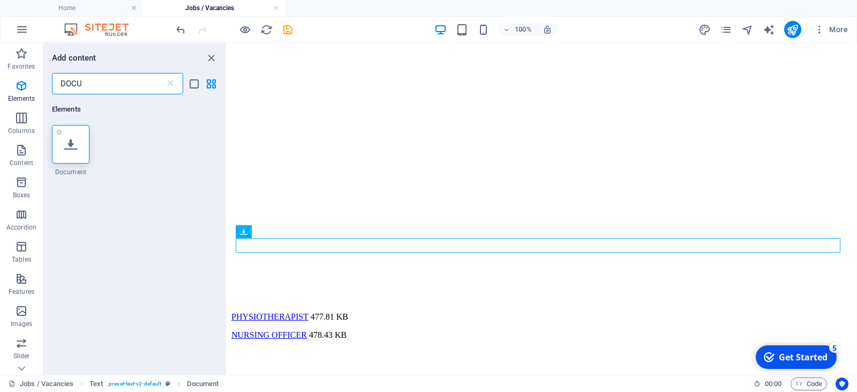
type input "DOCU"
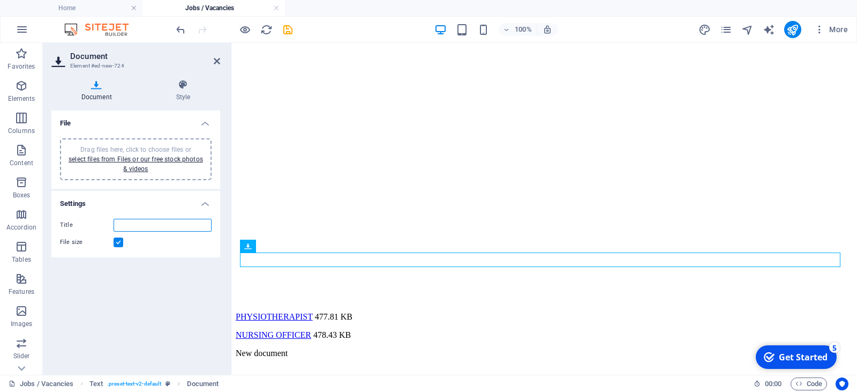
click at [128, 225] on input "Title" at bounding box center [163, 225] width 98 height 13
type input "PATIENT ATTENDANT"
click at [131, 159] on link "select files from Files or our free stock photos & videos" at bounding box center [136, 163] width 135 height 17
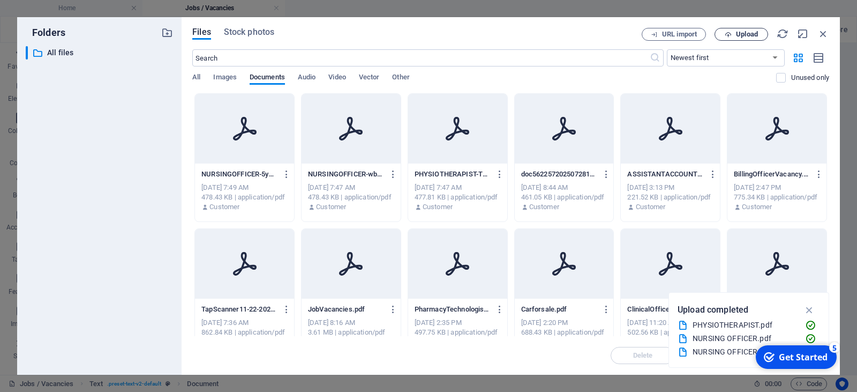
click at [742, 34] on span "Upload" at bounding box center [747, 34] width 22 height 6
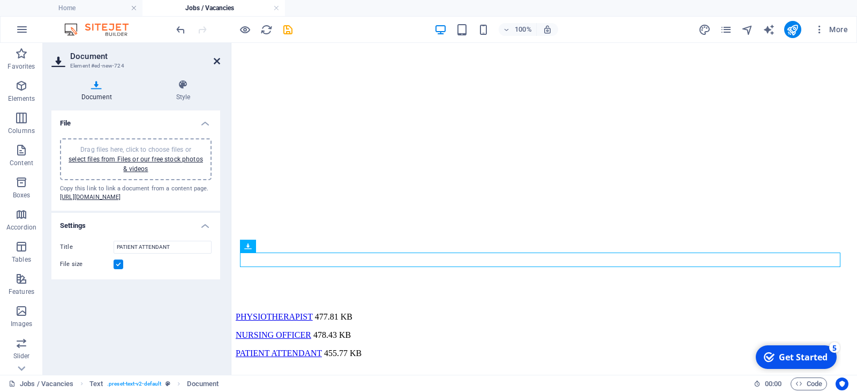
click at [215, 59] on icon at bounding box center [217, 61] width 6 height 9
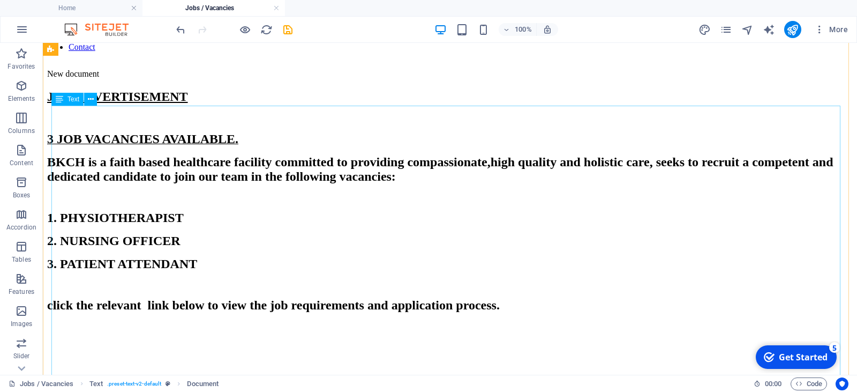
scroll to position [68, 0]
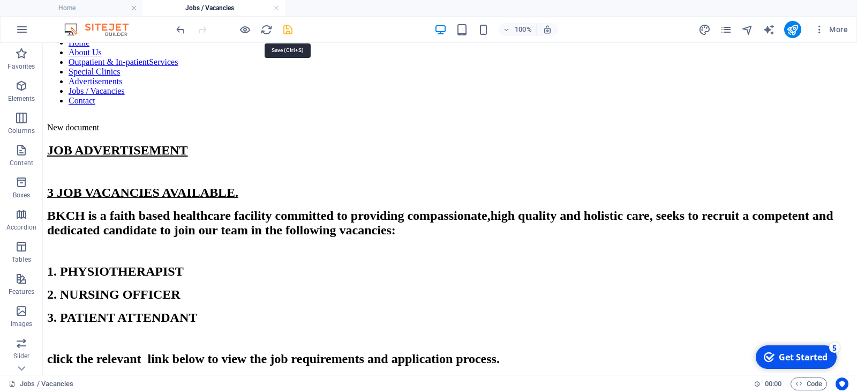
click at [290, 28] on icon "save" at bounding box center [288, 30] width 12 height 12
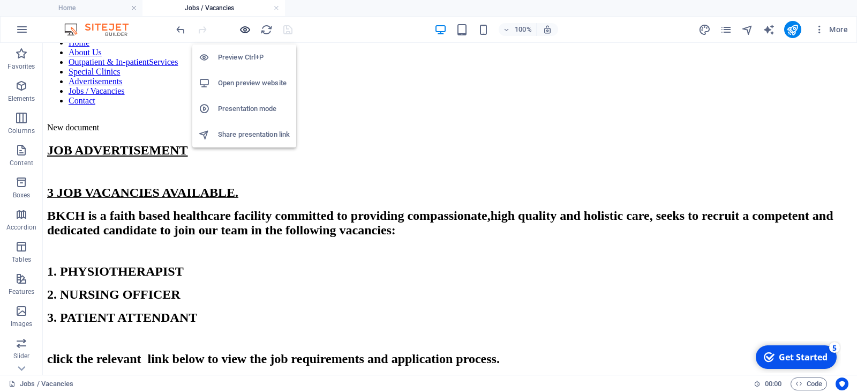
click at [244, 29] on icon "button" at bounding box center [245, 30] width 12 height 12
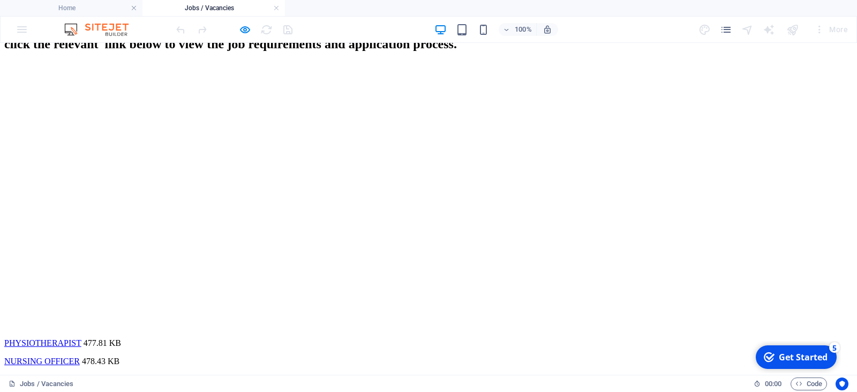
scroll to position [356, 0]
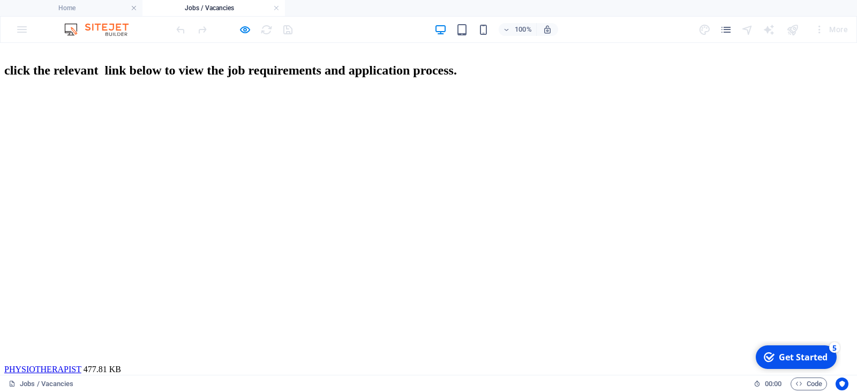
click at [58, 364] on link "PHYSIOTHERAPIST" at bounding box center [42, 368] width 77 height 9
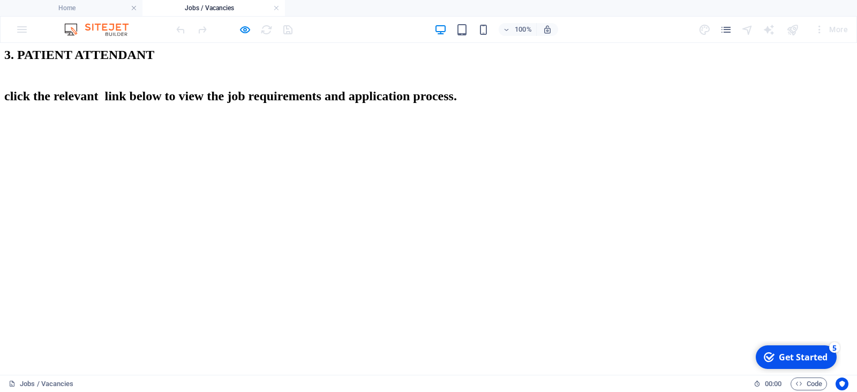
scroll to position [398, 0]
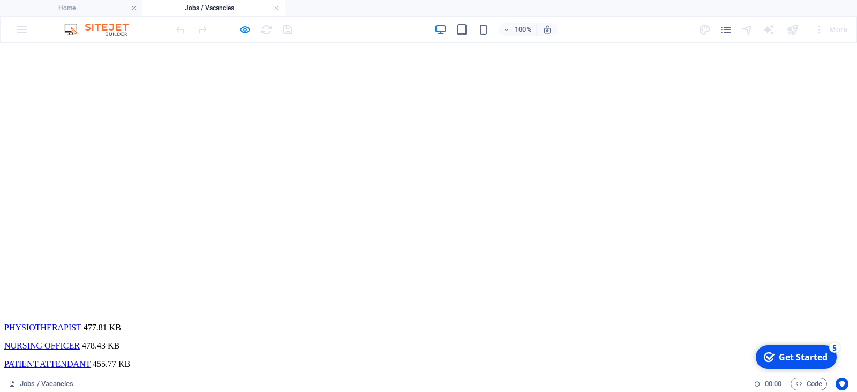
click at [53, 341] on link "NURSING OFFICER" at bounding box center [42, 345] width 76 height 9
click at [34, 359] on link "PATIENT ATTENDANT" at bounding box center [47, 363] width 86 height 9
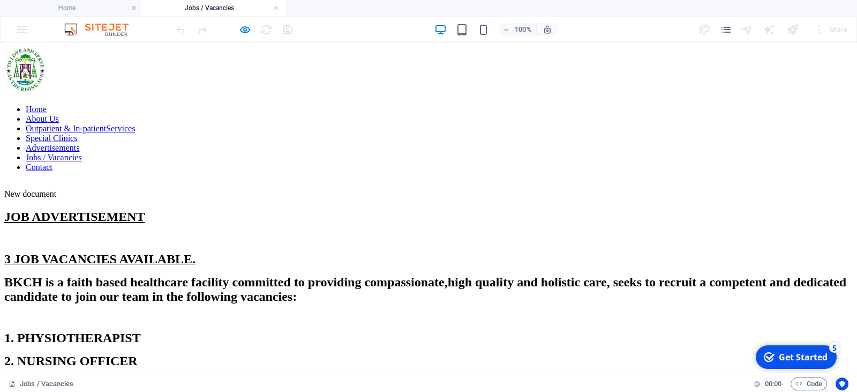
scroll to position [0, 0]
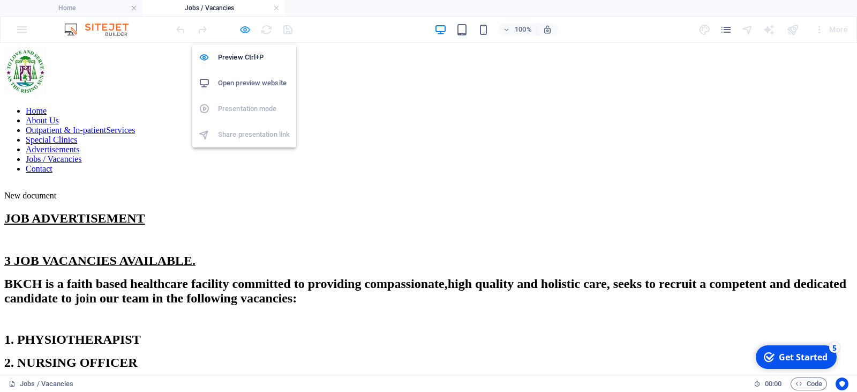
click at [245, 30] on icon "button" at bounding box center [245, 30] width 12 height 12
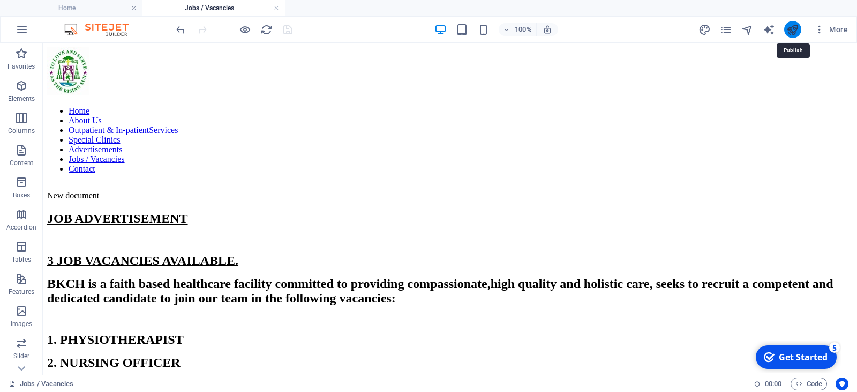
click at [796, 29] on icon "publish" at bounding box center [793, 30] width 12 height 12
